Goal: Information Seeking & Learning: Learn about a topic

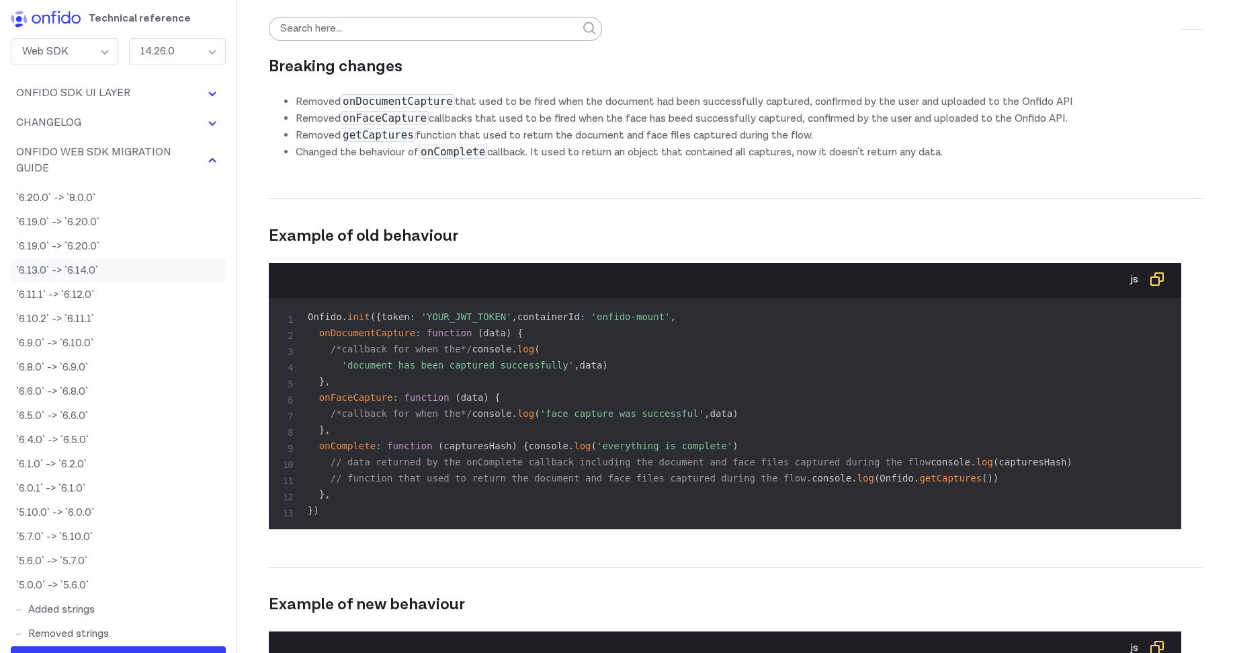
scroll to position [73807, 0]
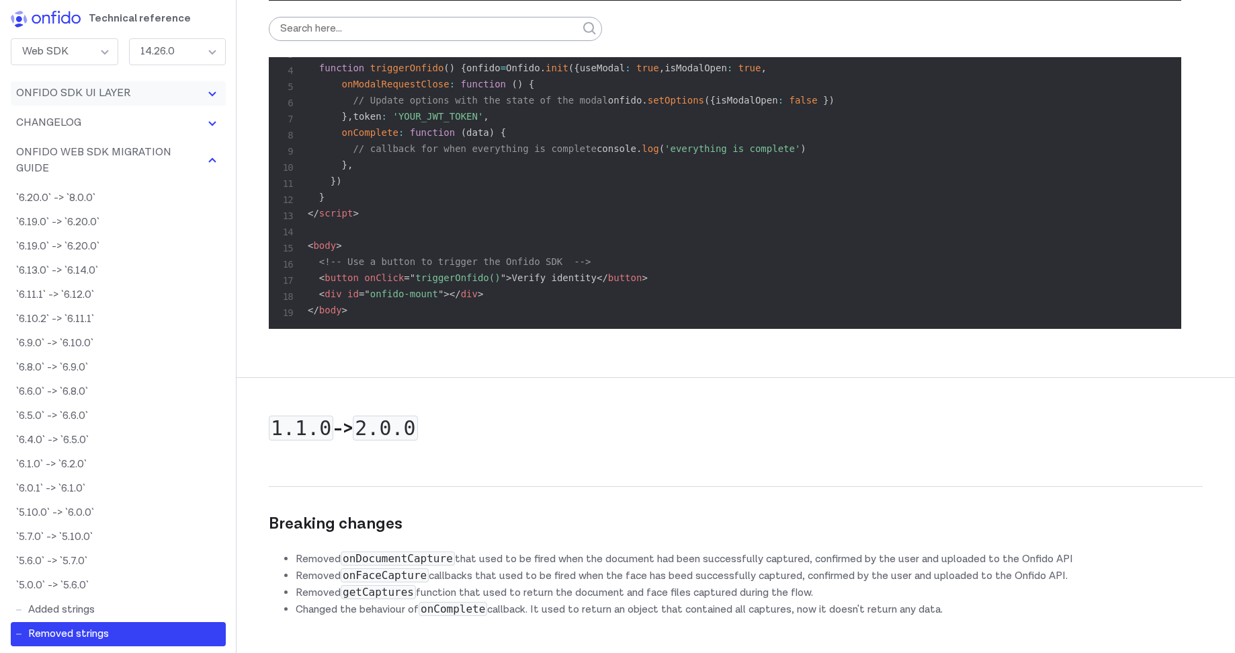
click at [169, 99] on button "Onfido SDK UI Layer" at bounding box center [118, 93] width 215 height 24
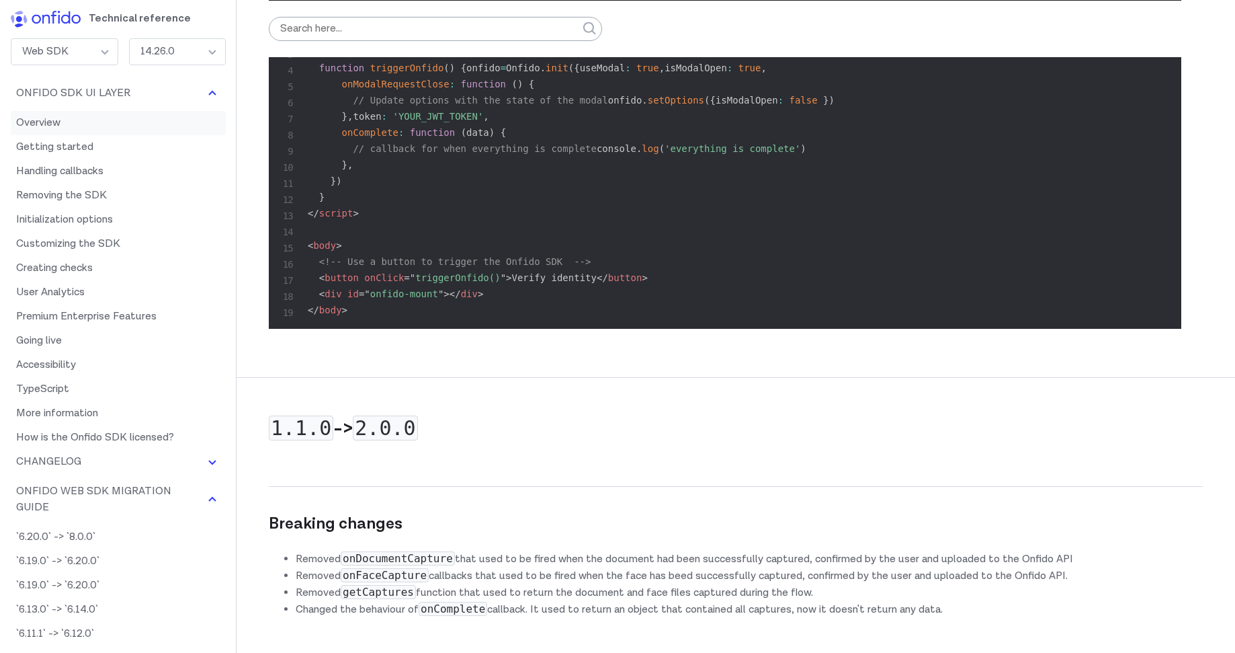
click at [79, 123] on link "Overview" at bounding box center [118, 123] width 215 height 24
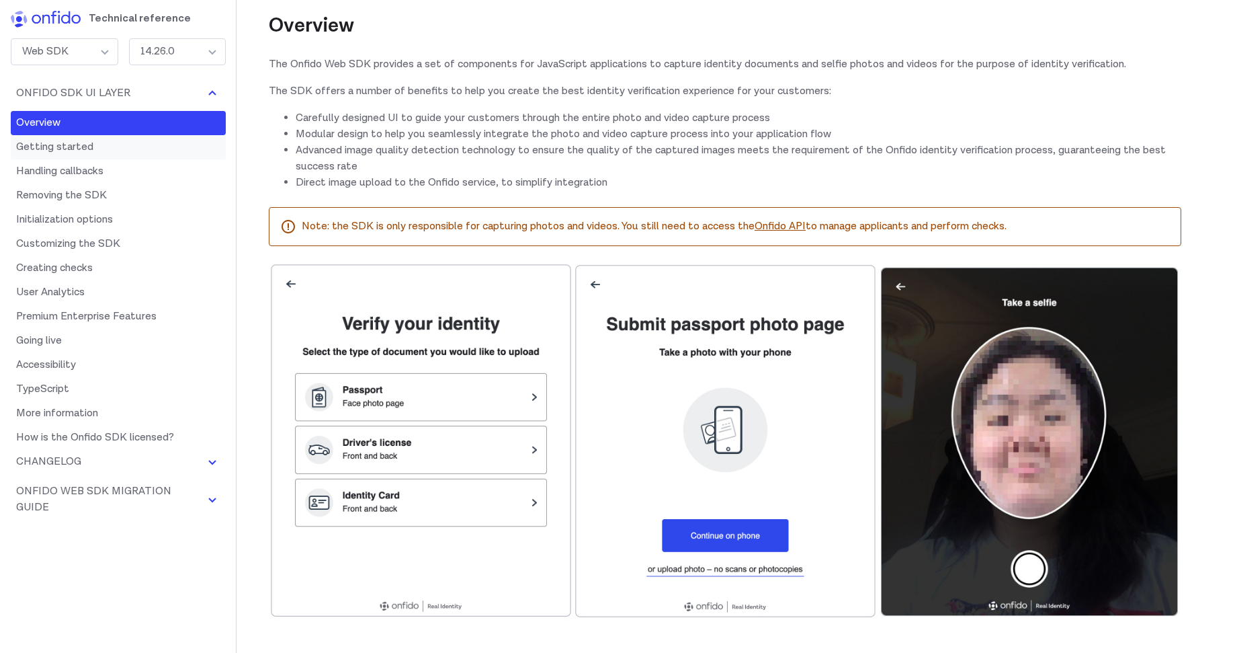
click at [68, 139] on link "Getting started" at bounding box center [118, 147] width 215 height 24
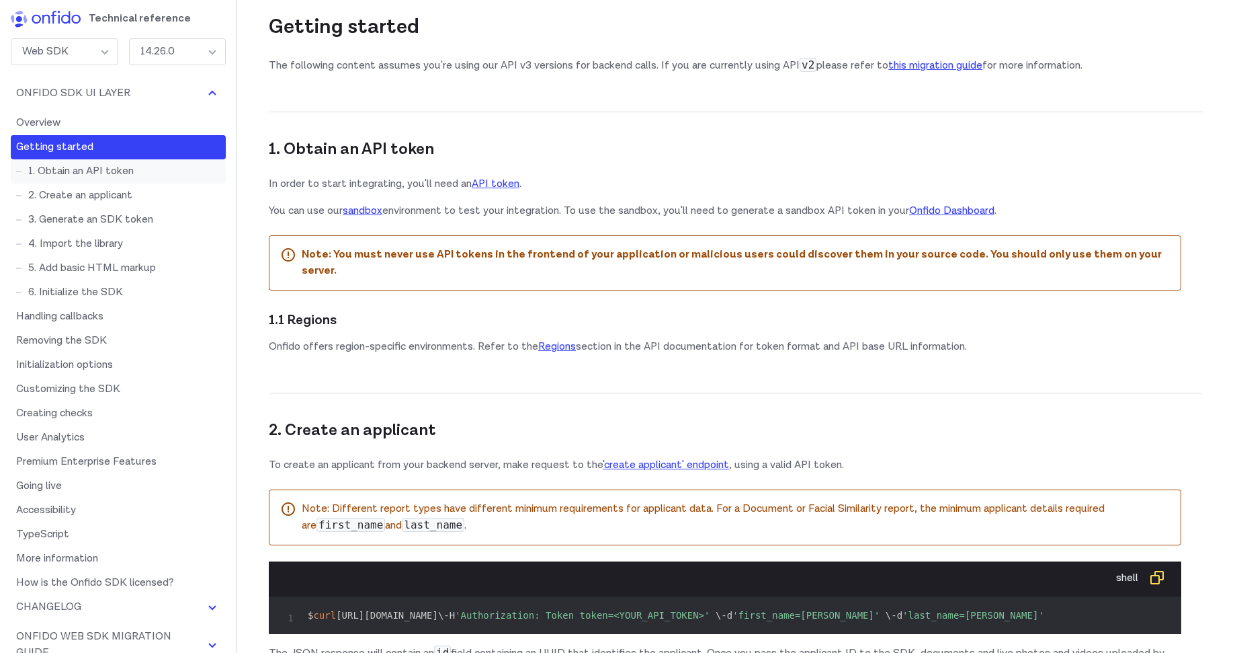
click at [73, 168] on link "1. Obtain an API token" at bounding box center [118, 171] width 215 height 24
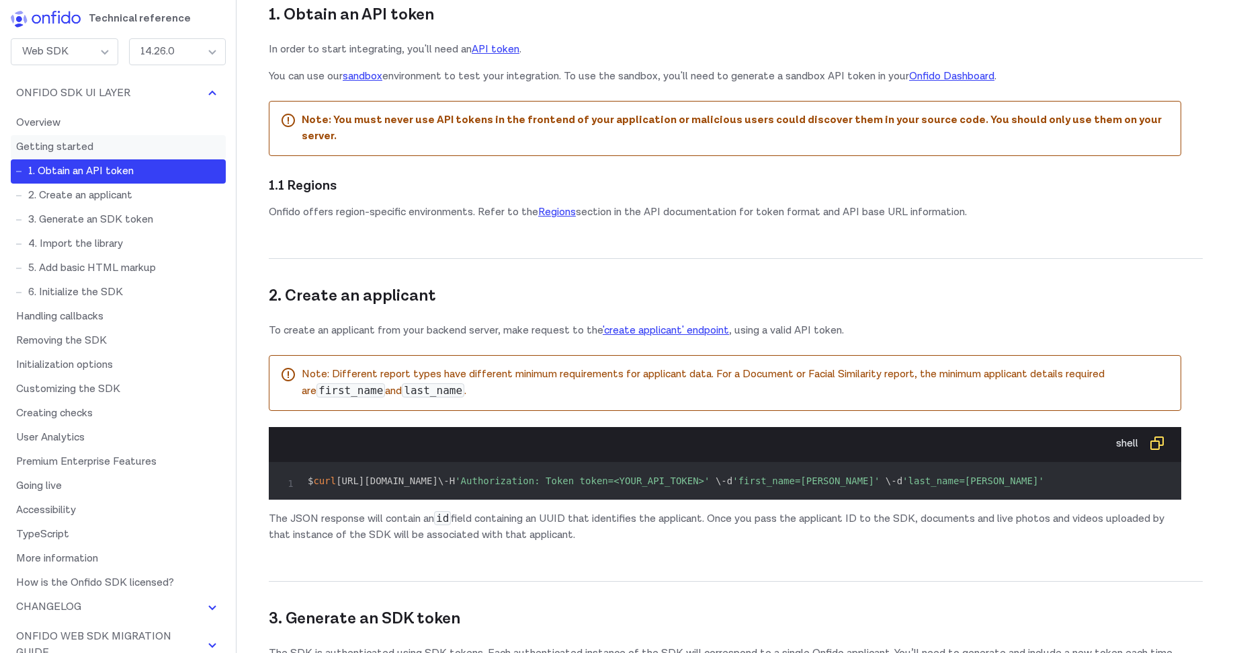
click at [73, 153] on link "Getting started" at bounding box center [118, 147] width 215 height 24
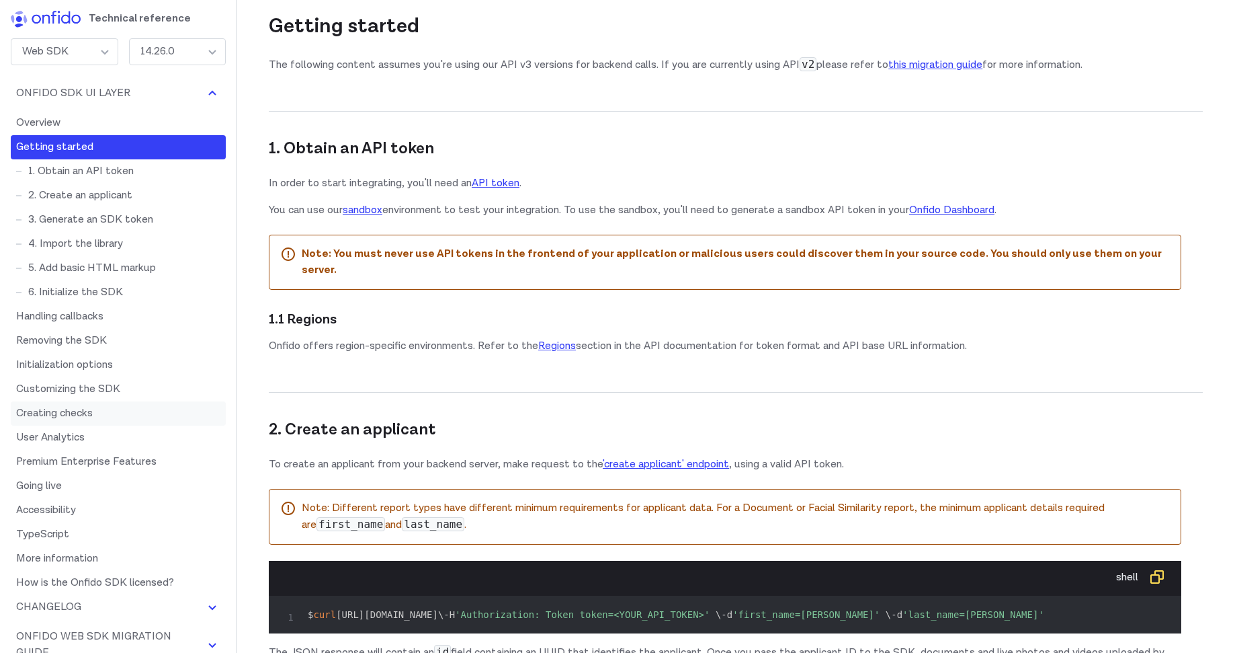
click at [75, 418] on link "Creating checks" at bounding box center [118, 413] width 215 height 24
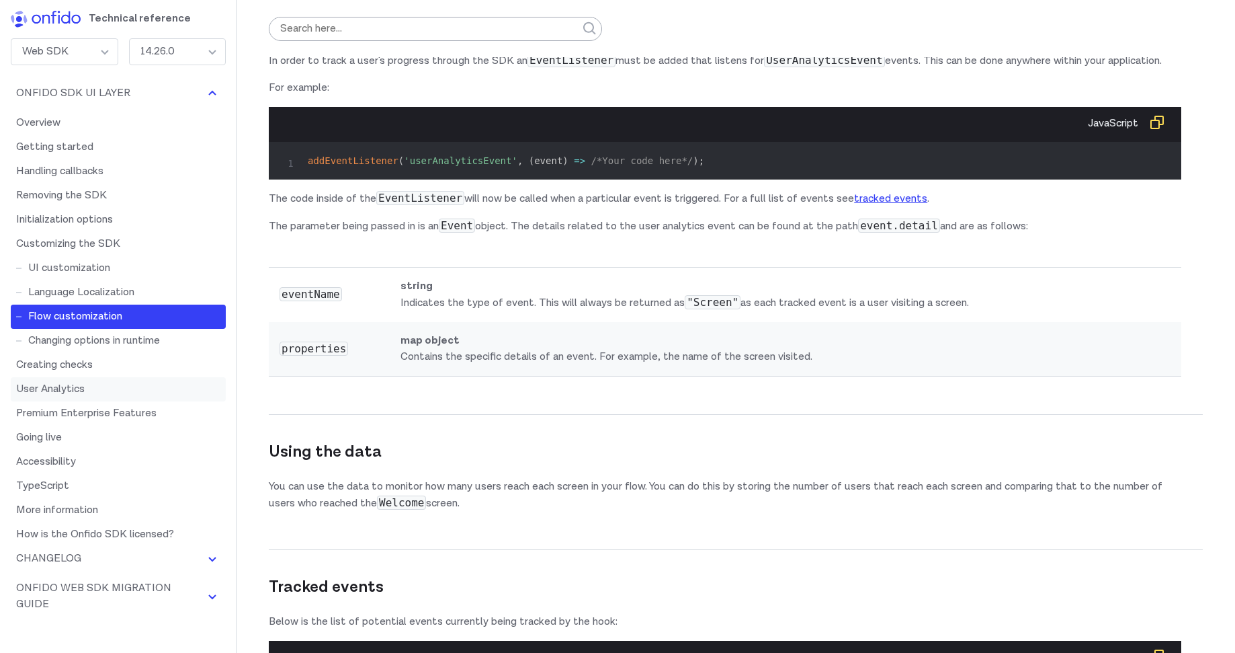
click at [79, 382] on link "User Analytics" at bounding box center [118, 389] width 215 height 24
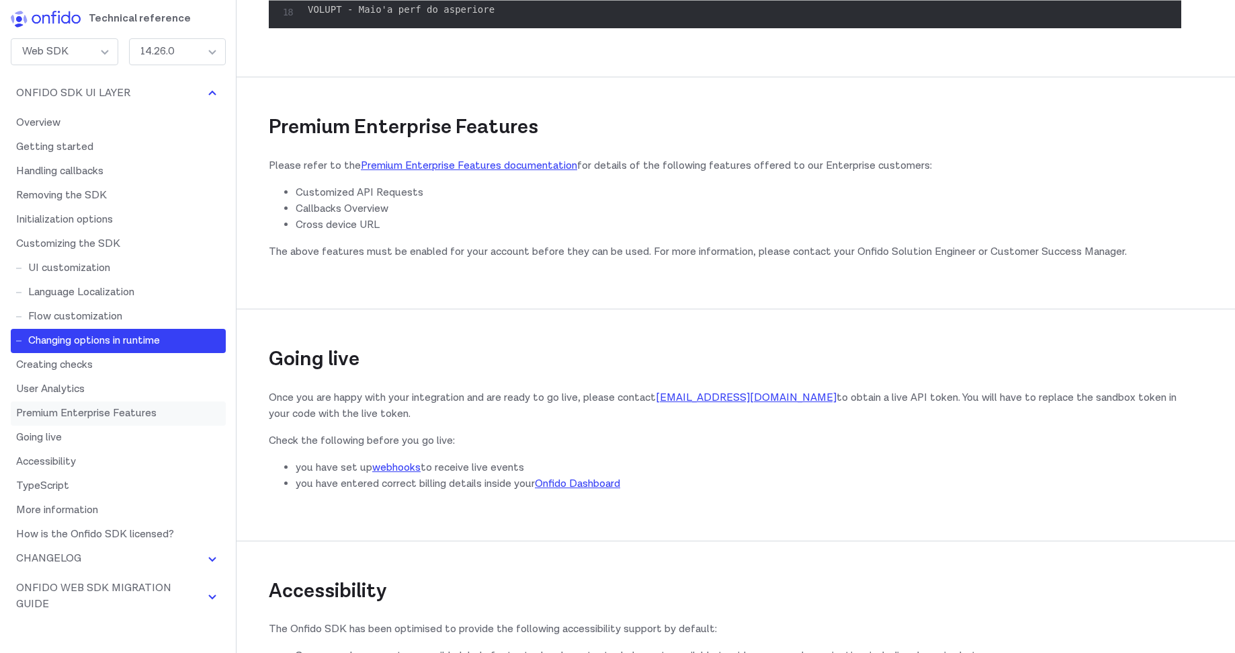
click at [83, 411] on link "Premium Enterprise Features" at bounding box center [118, 413] width 215 height 24
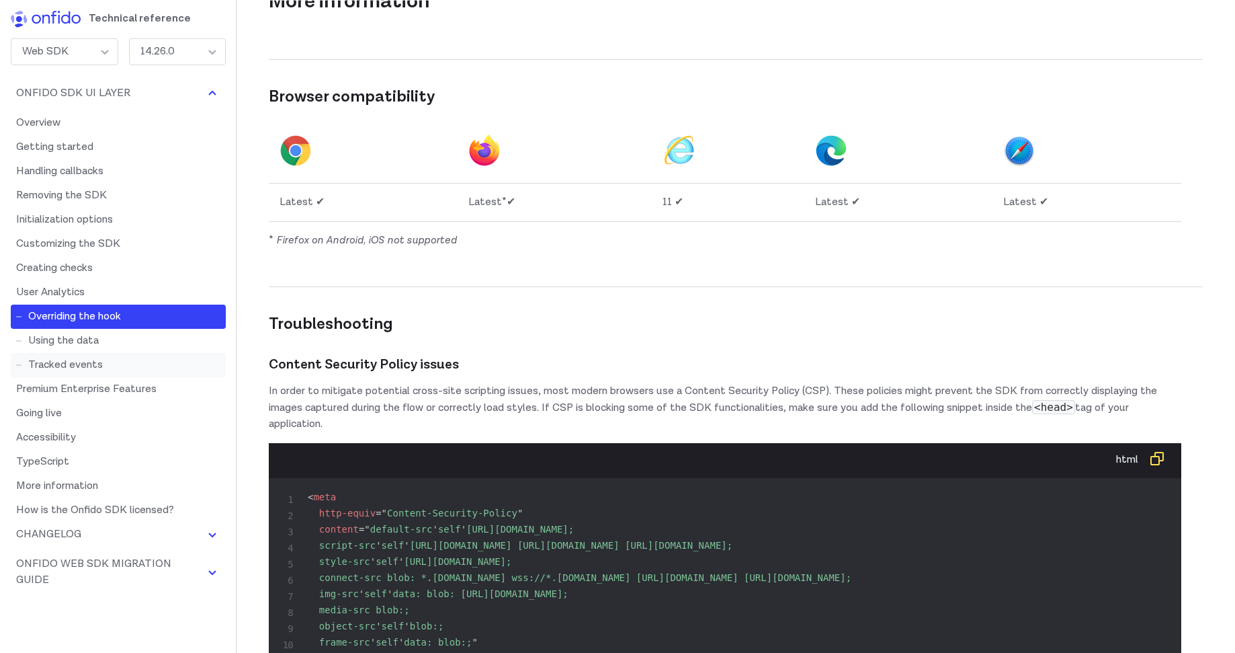
click at [67, 360] on link "Tracked events" at bounding box center [118, 365] width 215 height 24
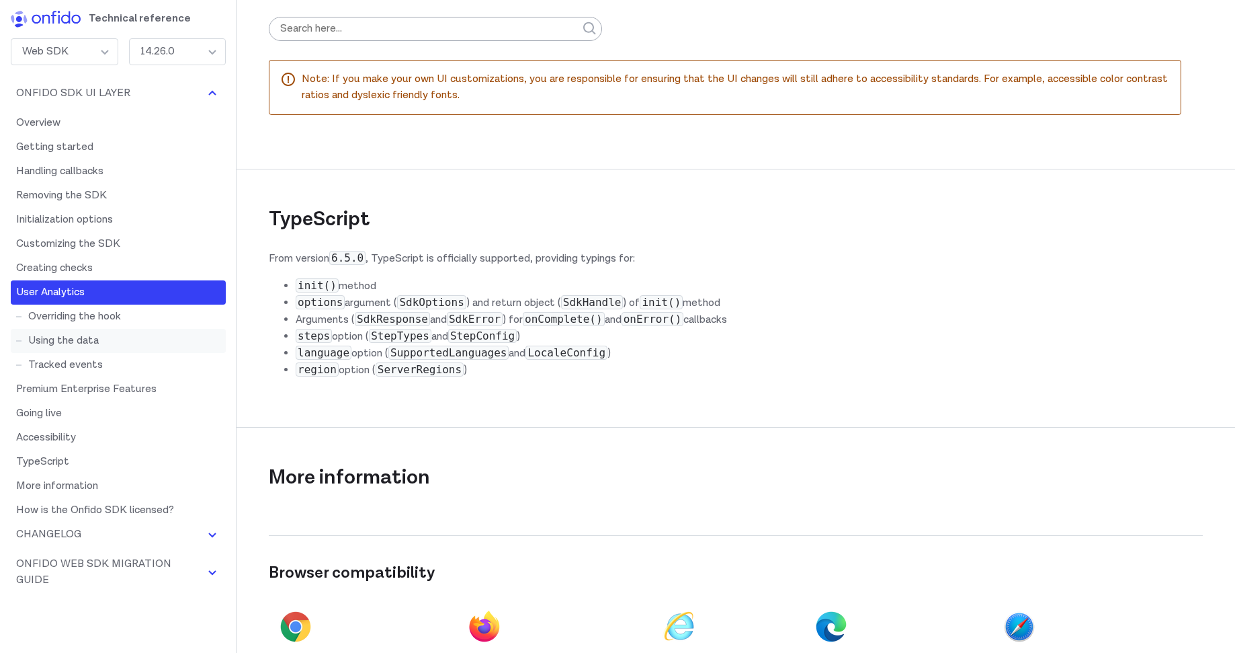
click at [72, 337] on link "Using the data" at bounding box center [118, 341] width 215 height 24
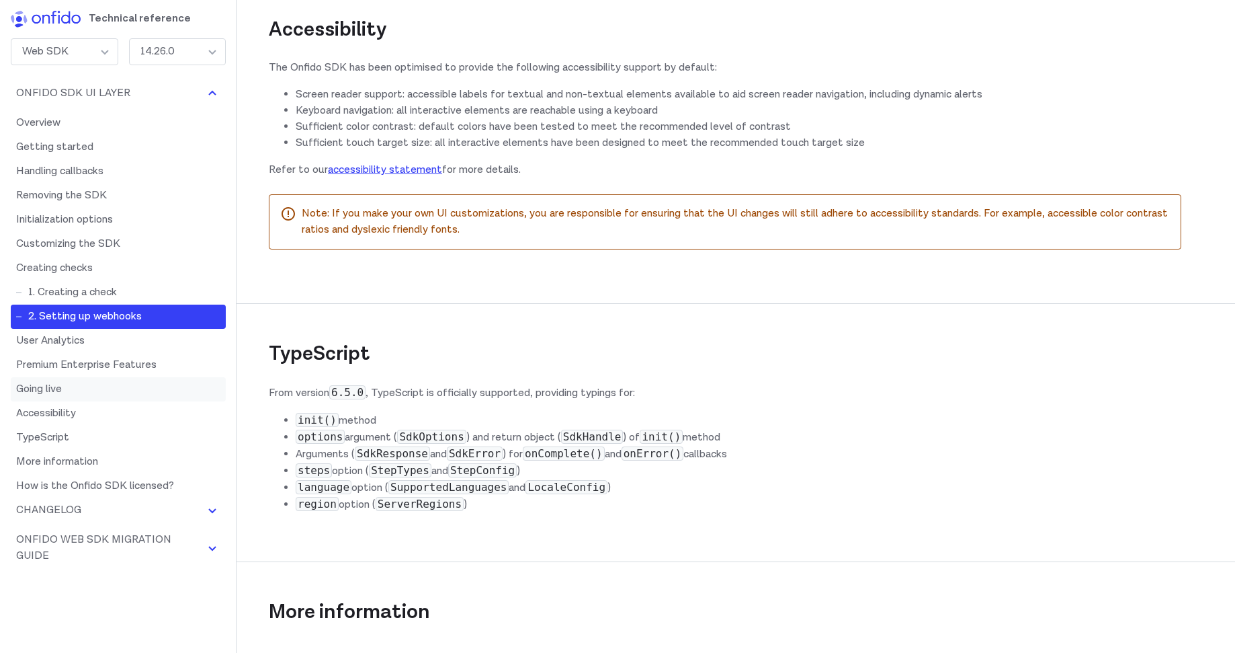
click at [64, 399] on link "Going live" at bounding box center [118, 389] width 215 height 24
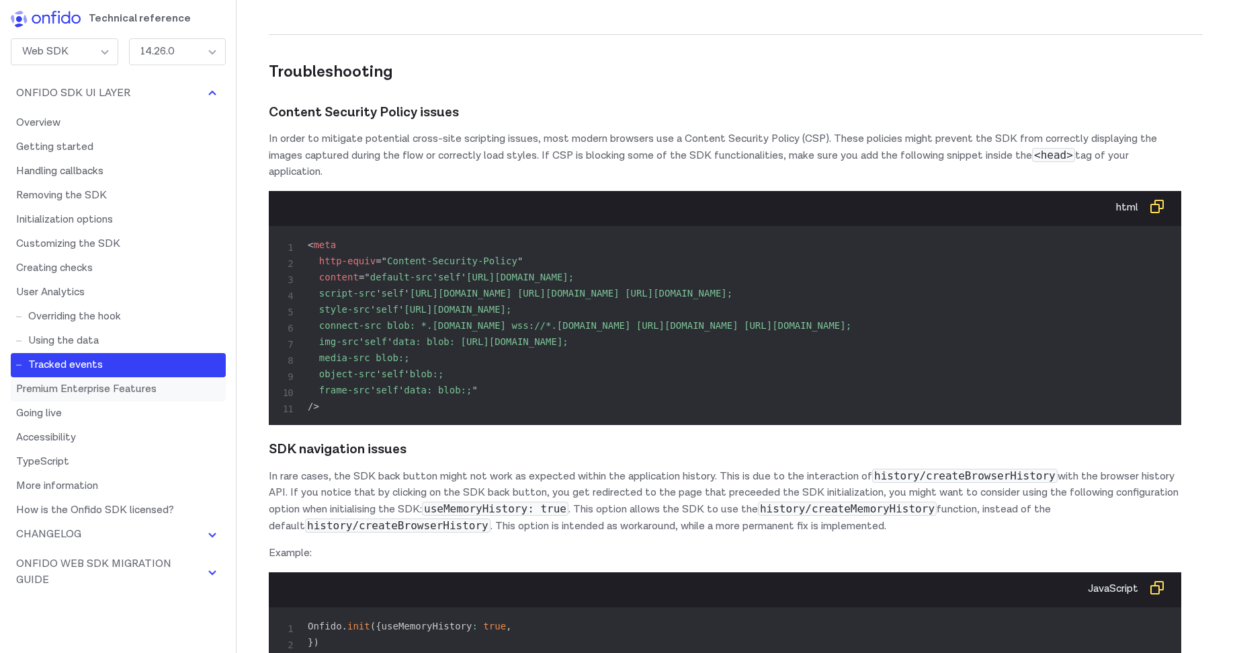
click at [75, 395] on link "Premium Enterprise Features" at bounding box center [118, 389] width 215 height 24
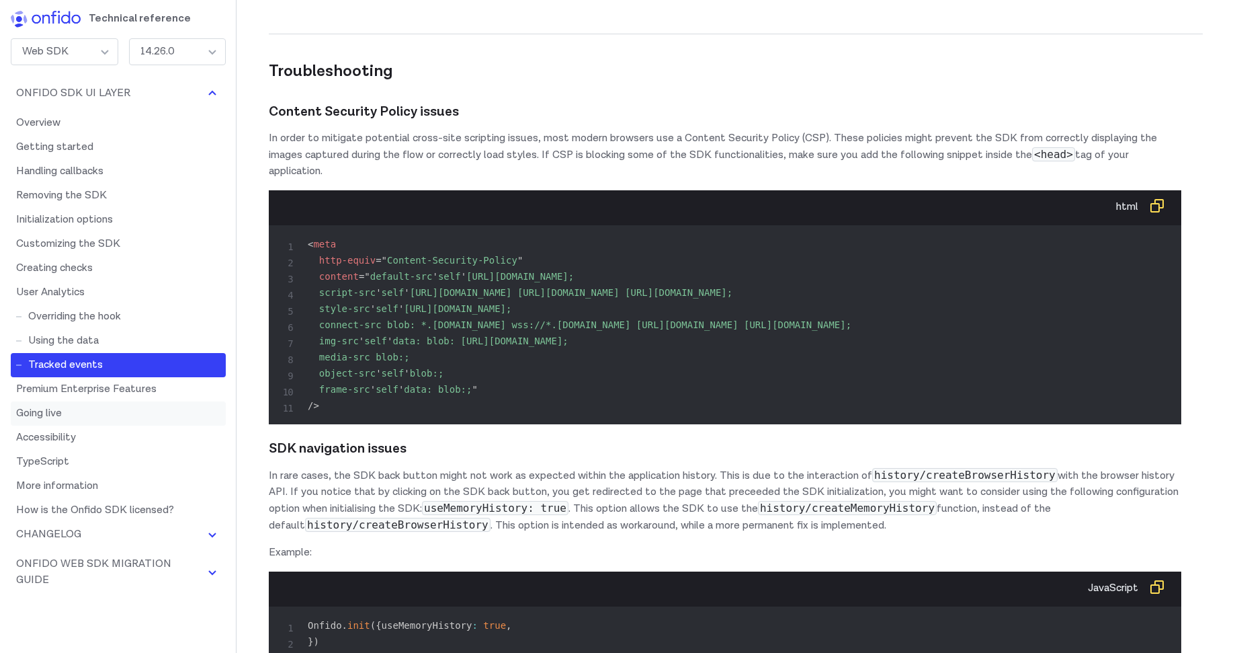
click at [61, 419] on link "Going live" at bounding box center [118, 413] width 215 height 24
click at [63, 454] on link "TypeScript" at bounding box center [118, 462] width 215 height 24
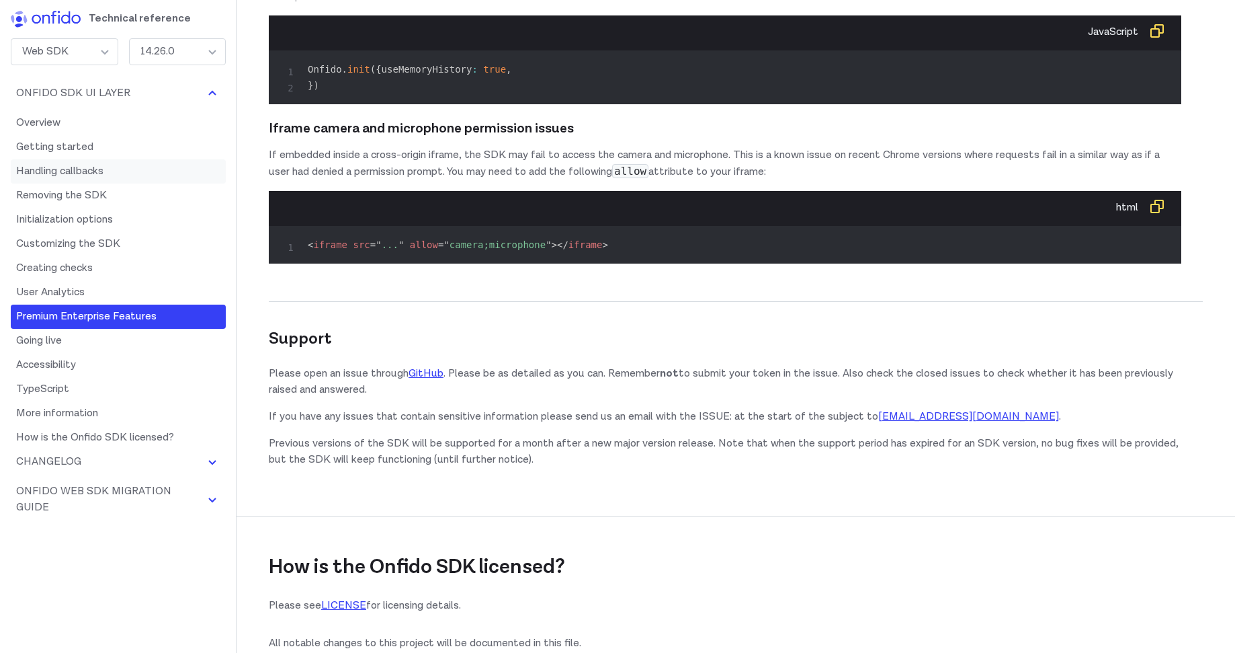
click at [78, 170] on link "Handling callbacks" at bounding box center [118, 171] width 215 height 24
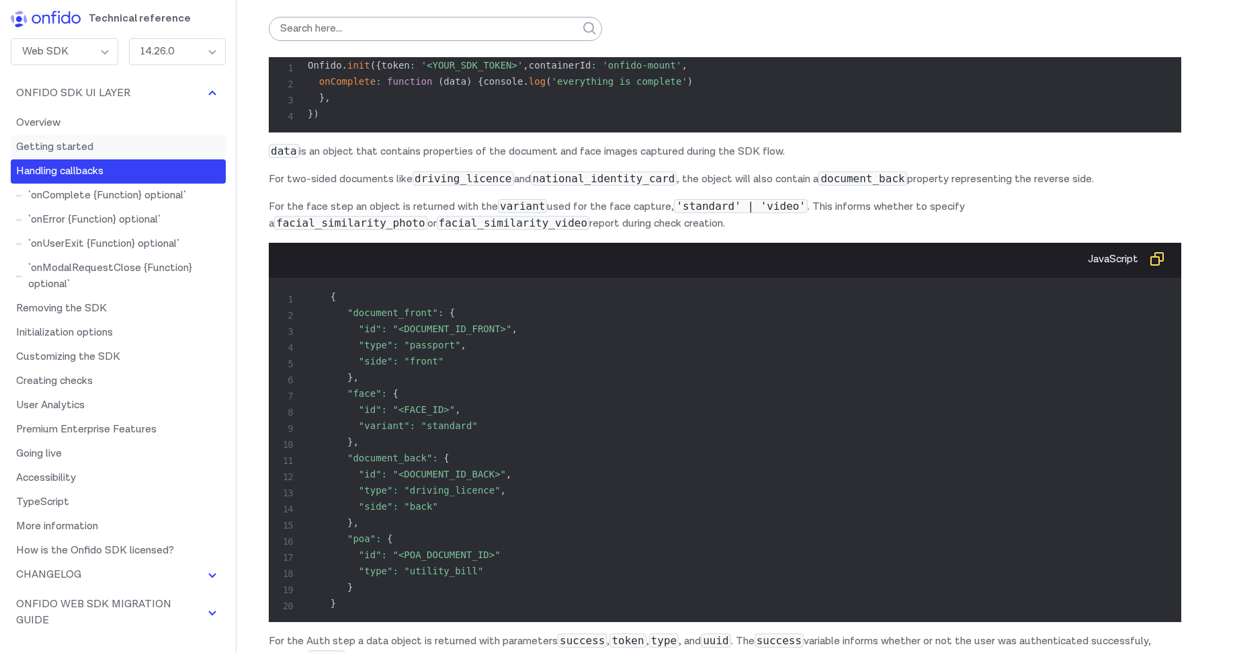
click at [69, 149] on link "Getting started" at bounding box center [118, 147] width 215 height 24
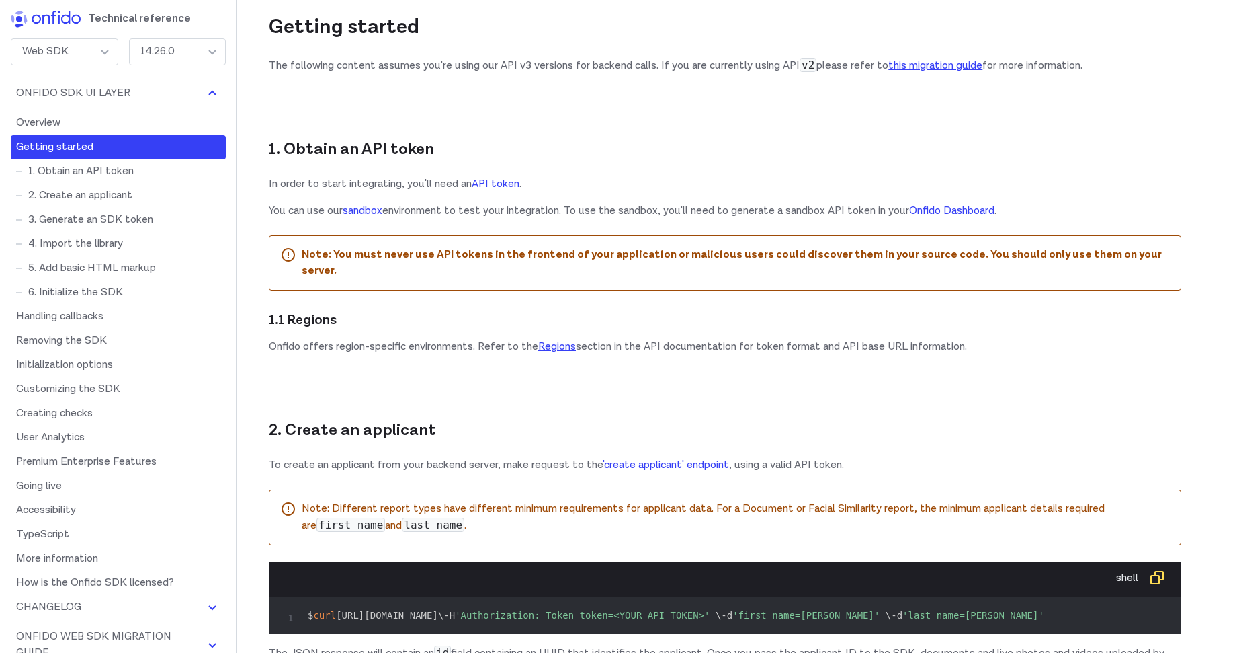
click at [62, 136] on link "Getting started" at bounding box center [118, 147] width 215 height 24
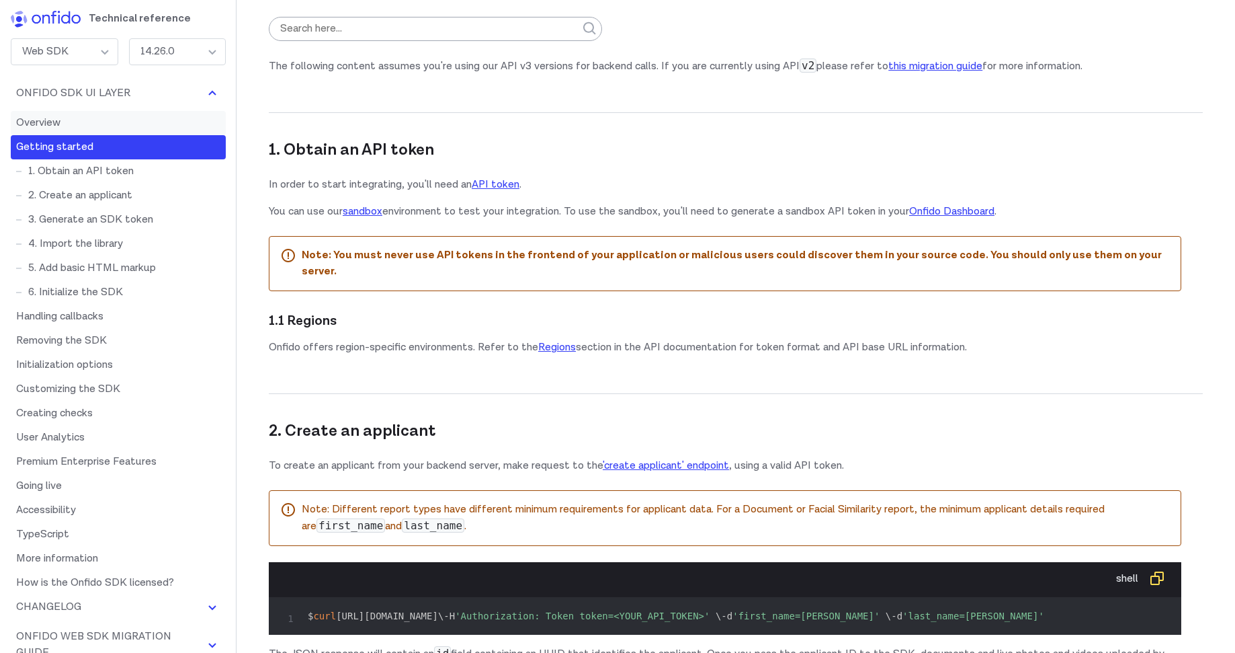
click at [54, 126] on link "Overview" at bounding box center [118, 123] width 215 height 24
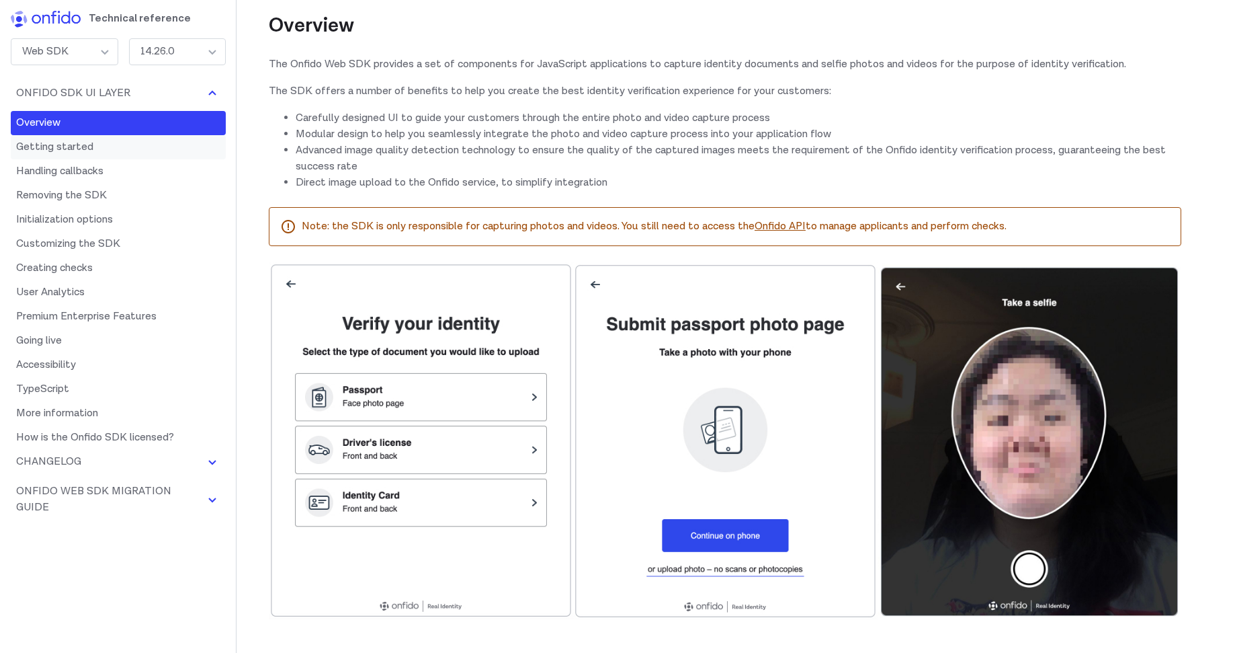
click at [64, 151] on link "Getting started" at bounding box center [118, 147] width 215 height 24
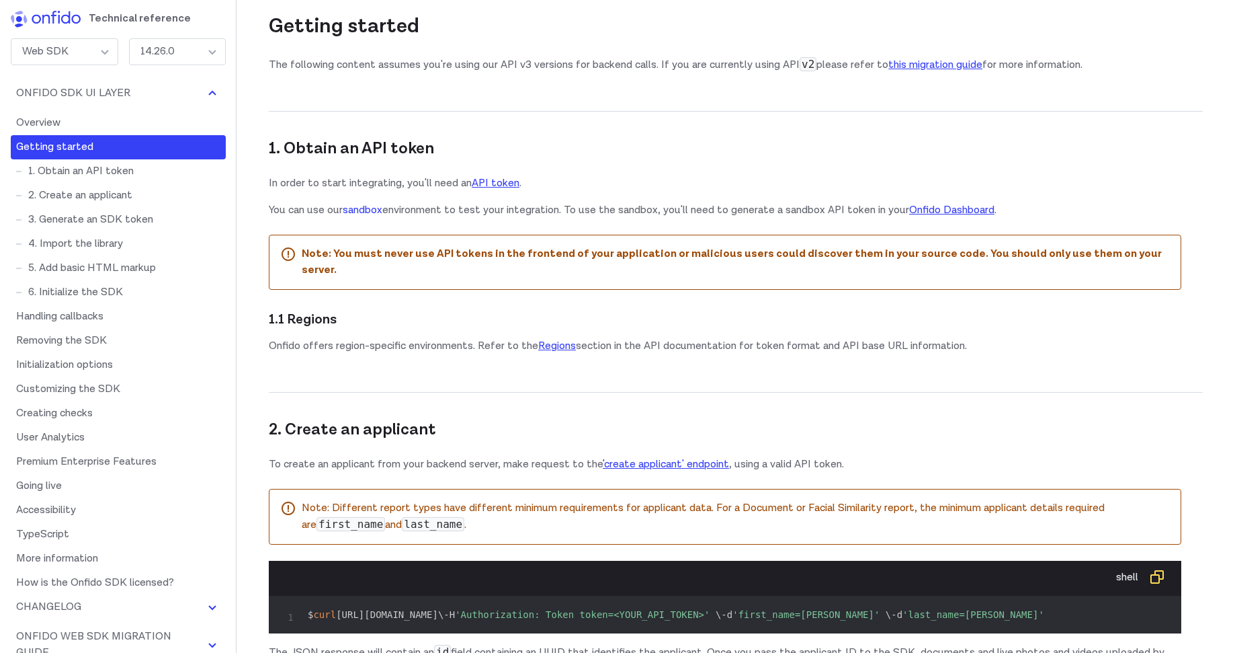
scroll to position [857, 0]
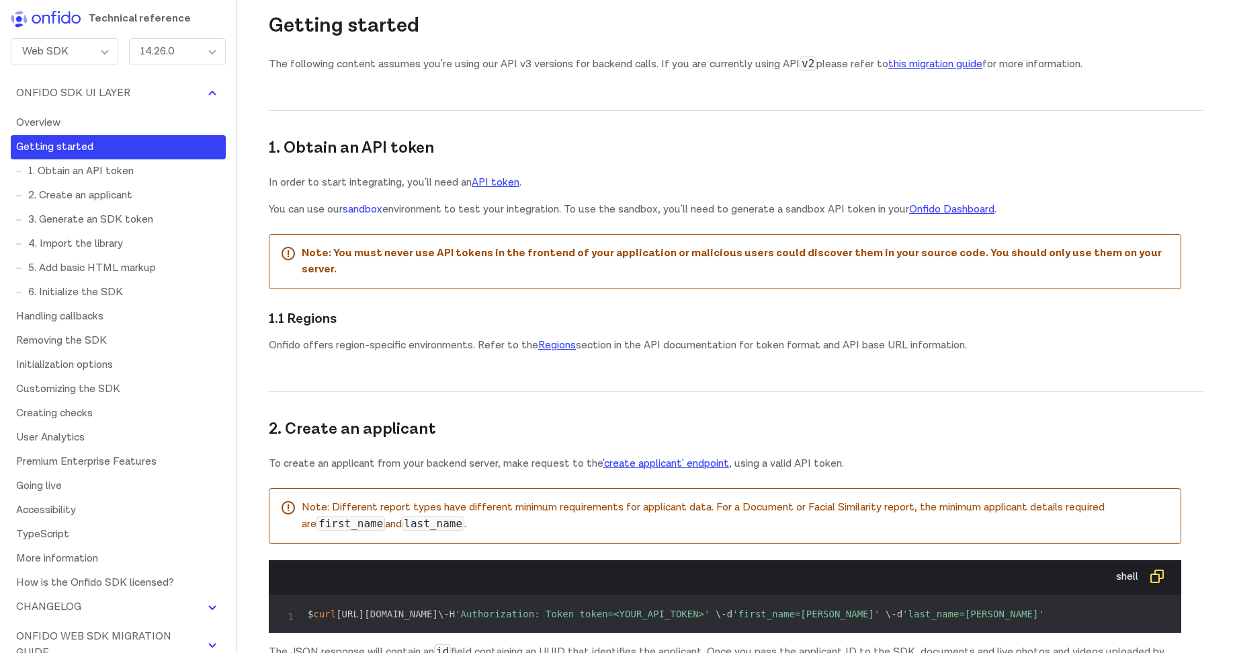
click at [376, 214] on link "sandbox" at bounding box center [363, 209] width 40 height 14
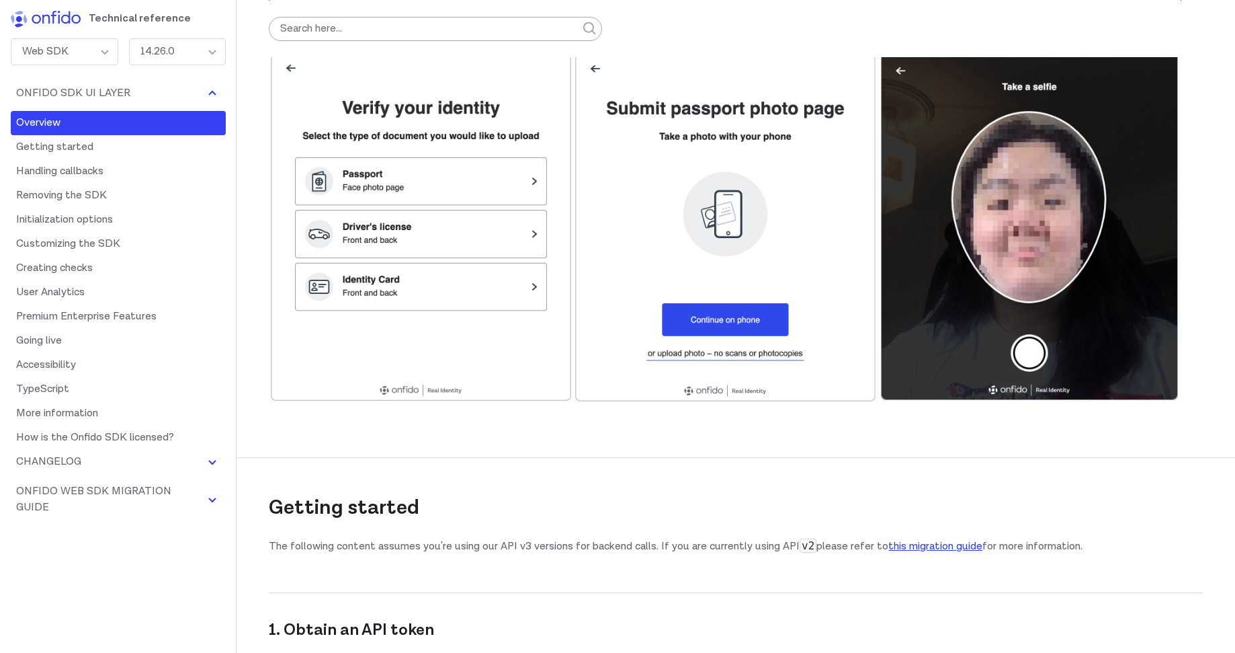
scroll to position [0, 0]
